Goal: Find specific page/section

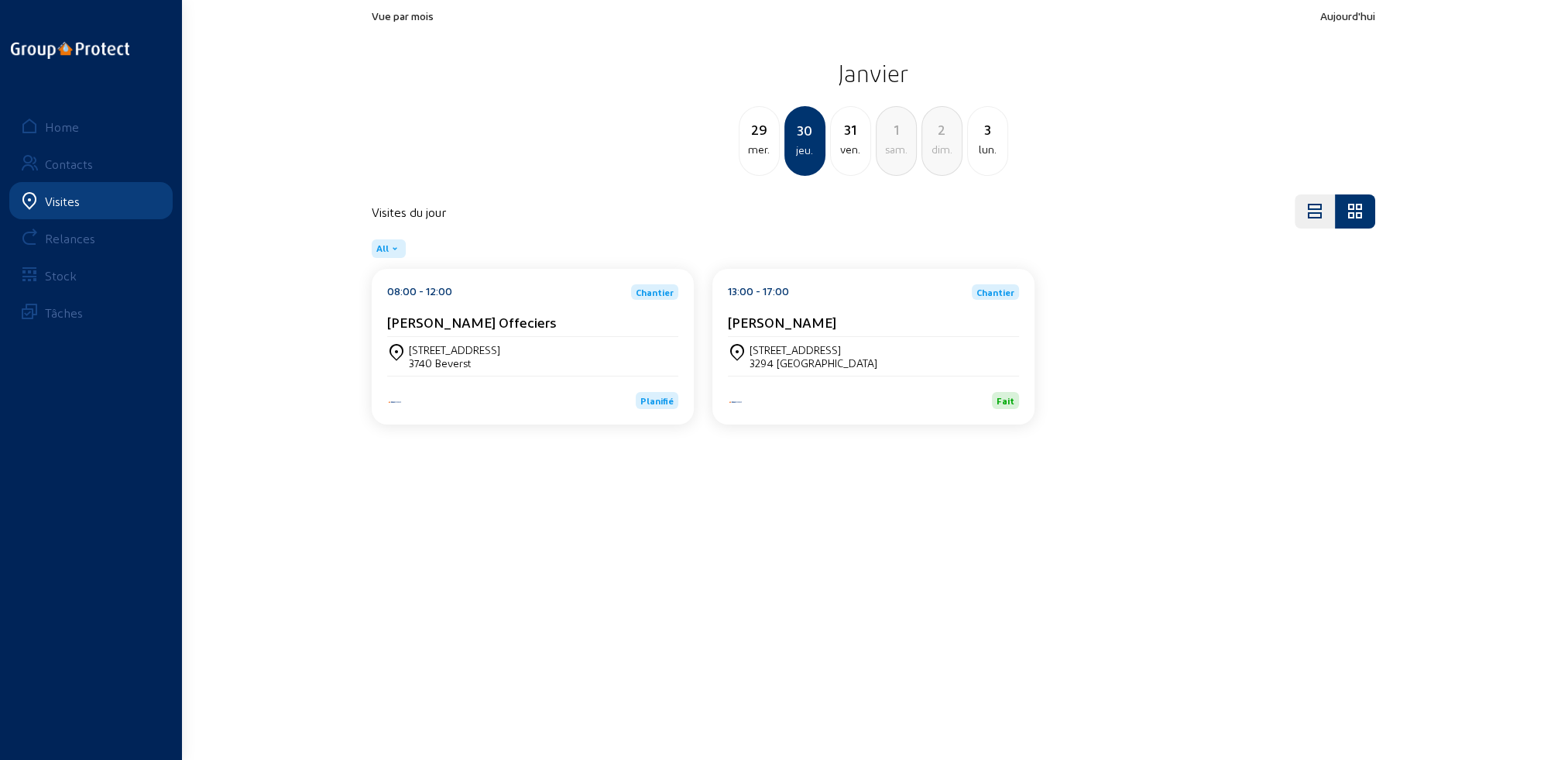
click at [62, 202] on div "Visites" at bounding box center [62, 201] width 35 height 15
click at [61, 126] on div "Home" at bounding box center [62, 126] width 34 height 15
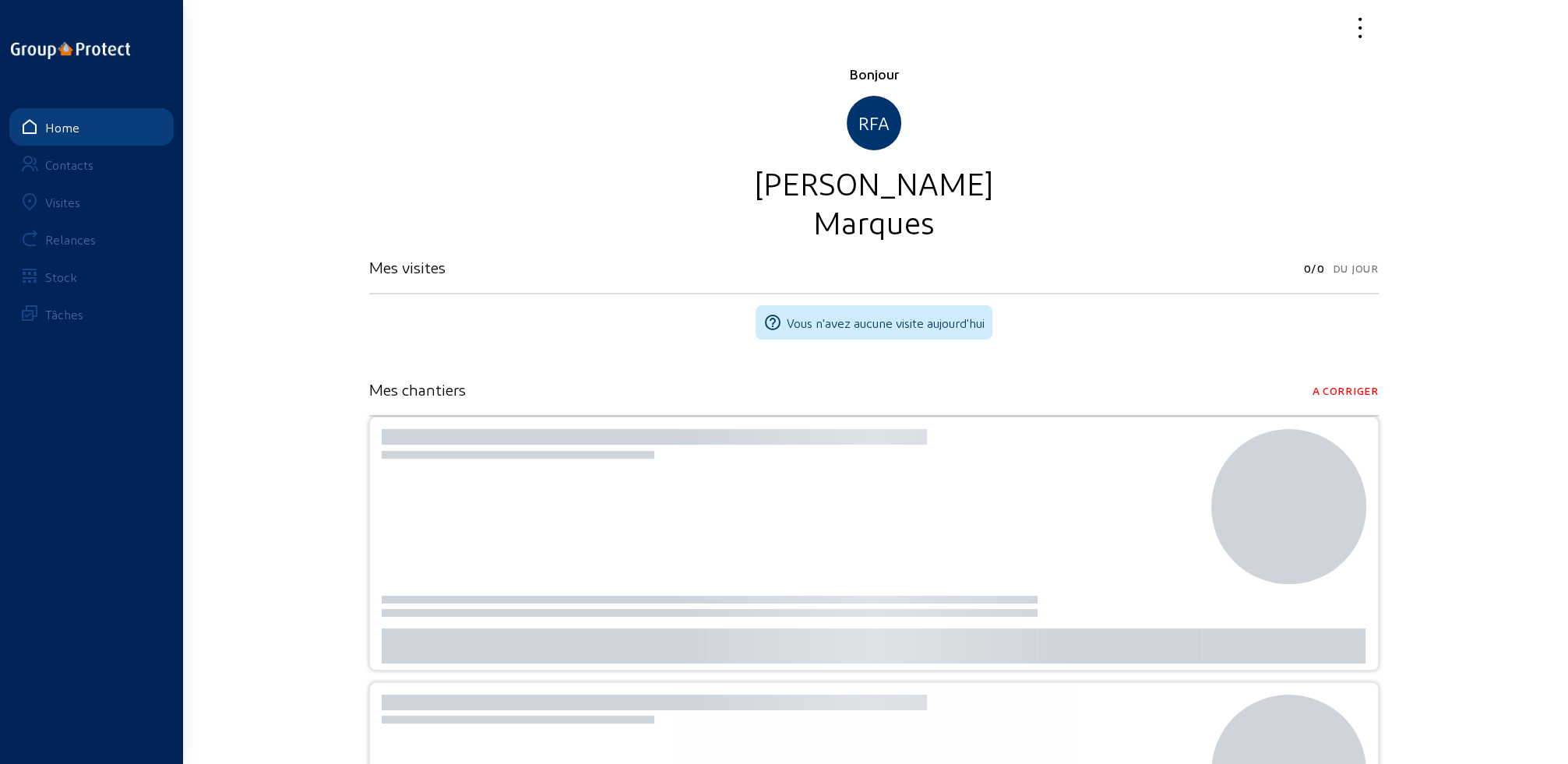
click at [54, 204] on div "Visites" at bounding box center [63, 202] width 35 height 15
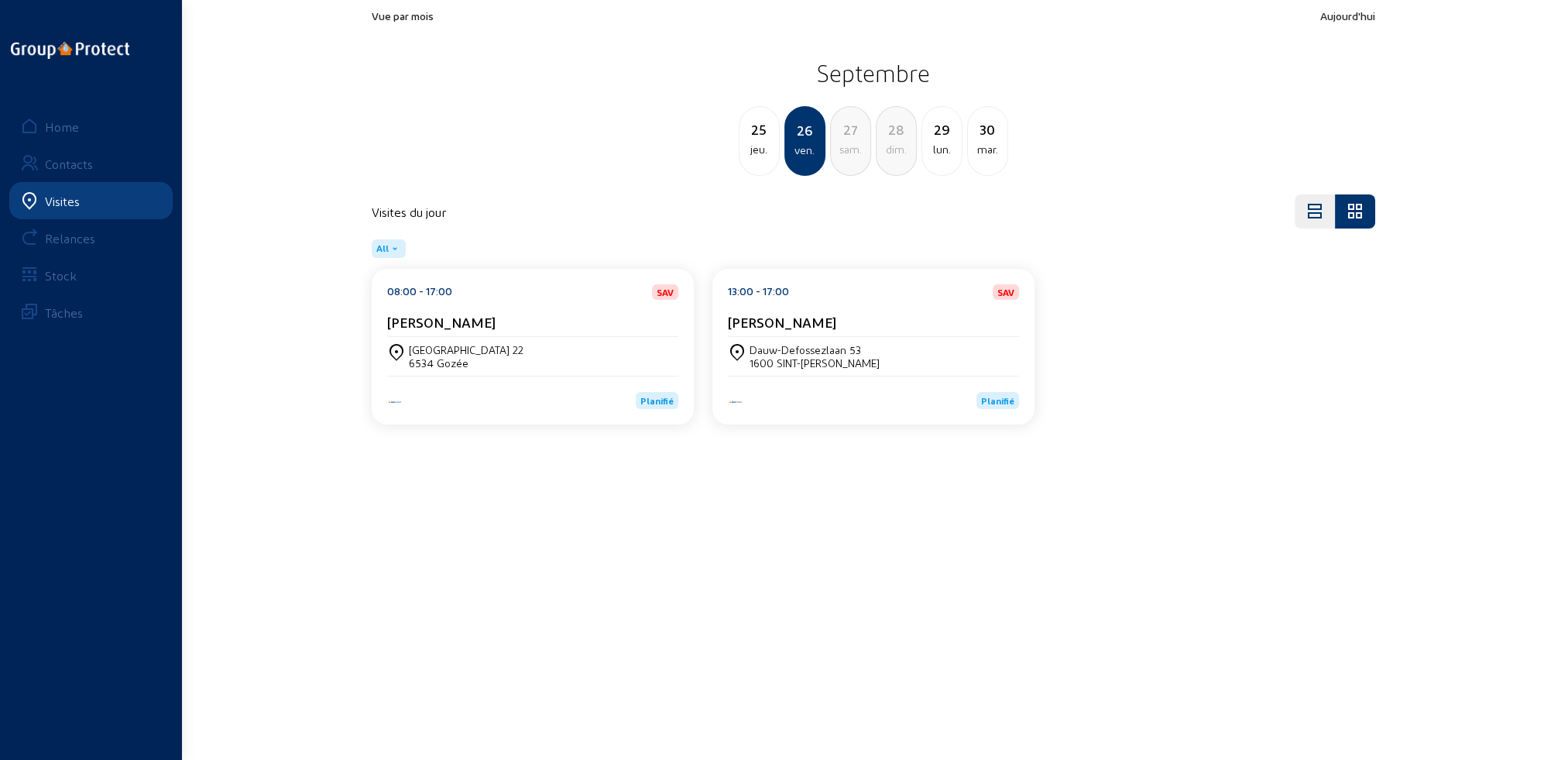
click at [847, 372] on div "Dauw-Defossezlaan 53 1600 SINT-[PERSON_NAME]" at bounding box center [873, 356] width 291 height 39
